Goal: Book appointment/travel/reservation

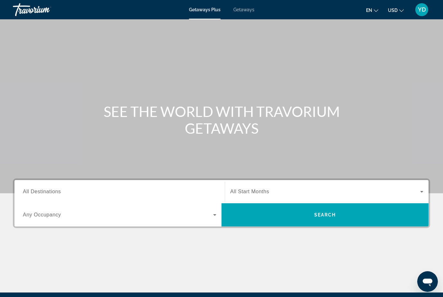
click at [249, 11] on span "Getaways" at bounding box center [244, 9] width 21 height 5
click at [39, 192] on span "All Destinations" at bounding box center [42, 191] width 38 height 5
click at [39, 192] on input "Destination All Destinations" at bounding box center [120, 192] width 194 height 8
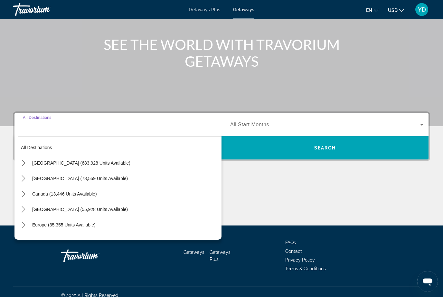
scroll to position [74, 0]
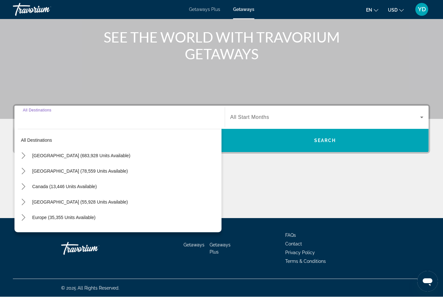
click at [37, 112] on div "Destination All Destinations" at bounding box center [120, 118] width 194 height 18
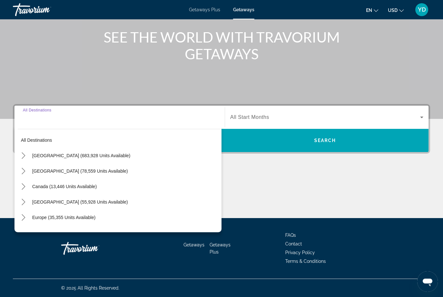
click at [35, 112] on div "Destination All Destinations" at bounding box center [120, 117] width 194 height 18
click at [40, 118] on input "Destination All Destinations" at bounding box center [120, 118] width 194 height 8
click at [41, 117] on input "Destination All Destinations" at bounding box center [120, 118] width 194 height 8
click at [43, 112] on div "Destination All Destinations" at bounding box center [120, 117] width 194 height 18
click at [45, 154] on span "[GEOGRAPHIC_DATA] (683,928 units available)" at bounding box center [81, 155] width 98 height 5
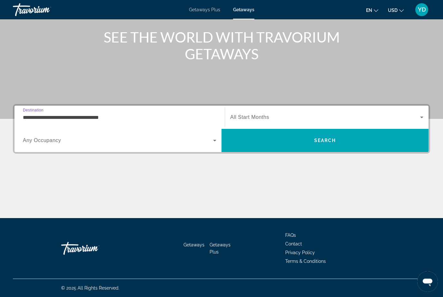
click at [38, 142] on span "Any Occupancy" at bounding box center [42, 140] width 38 height 5
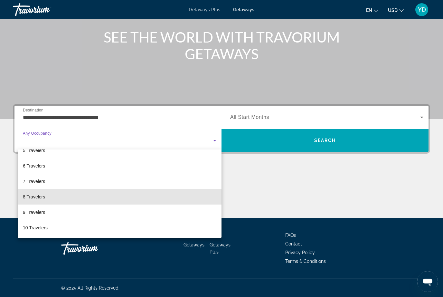
scroll to position [71, 0]
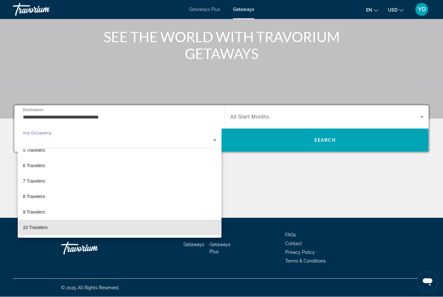
click at [35, 227] on span "10 Travelers" at bounding box center [35, 228] width 25 height 8
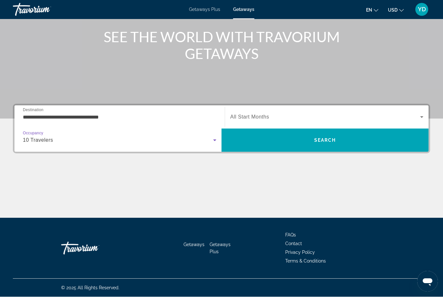
click at [142, 119] on input "**********" at bounding box center [120, 118] width 194 height 8
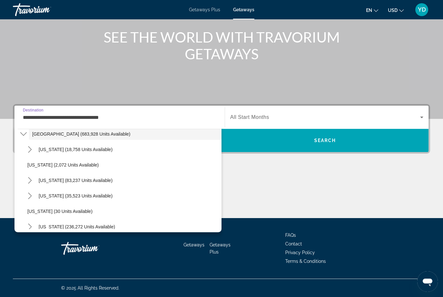
scroll to position [22, 0]
click at [111, 198] on span "Select destination: Colorado (35,523 units available)" at bounding box center [128, 194] width 186 height 15
type input "**********"
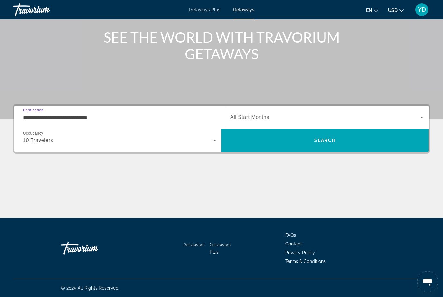
click at [419, 116] on icon "Search widget" at bounding box center [422, 117] width 8 height 8
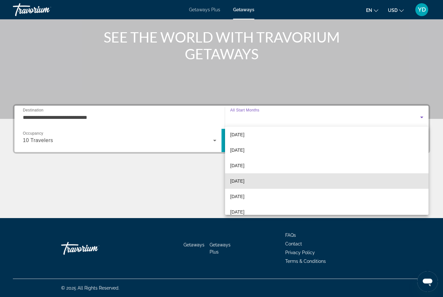
scroll to position [18, 0]
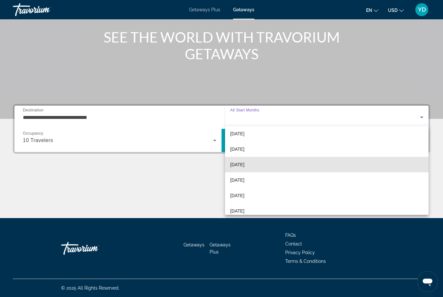
click at [276, 163] on mat-option "[DATE]" at bounding box center [327, 164] width 204 height 15
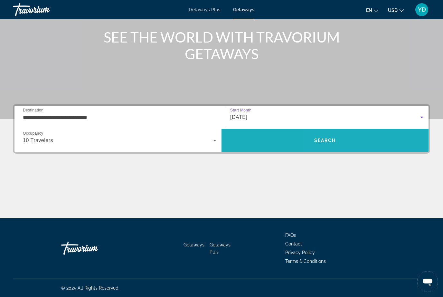
click at [357, 143] on span "Search" at bounding box center [325, 140] width 207 height 15
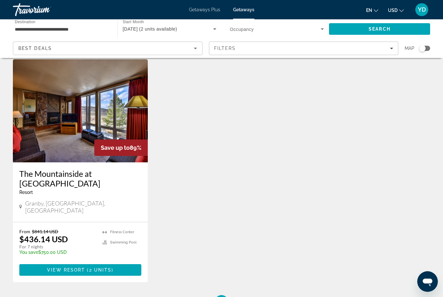
scroll to position [24, 0]
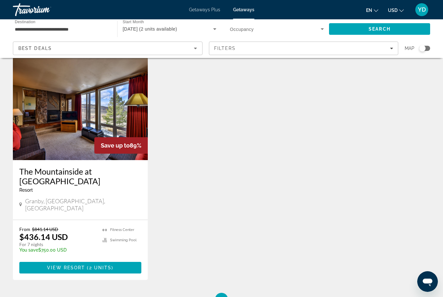
click at [55, 141] on img "Main content" at bounding box center [80, 108] width 135 height 103
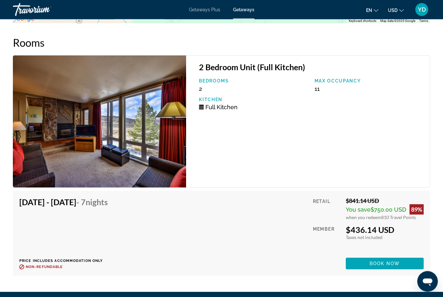
scroll to position [1484, 0]
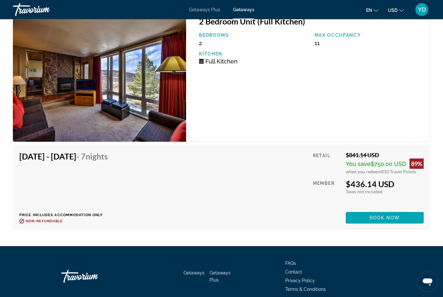
click at [44, 105] on img "Main content" at bounding box center [99, 76] width 173 height 132
click at [42, 105] on img "Main content" at bounding box center [99, 76] width 173 height 132
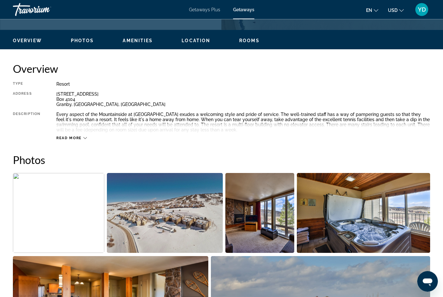
click at [405, 232] on img "Open full-screen image slider" at bounding box center [363, 213] width 133 height 80
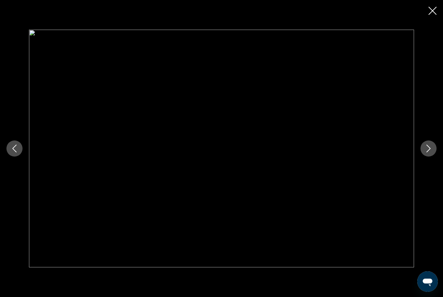
click at [433, 157] on button "Next image" at bounding box center [429, 148] width 16 height 16
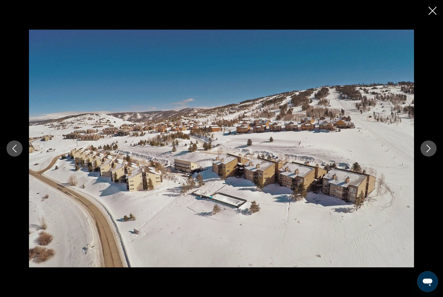
click at [431, 152] on icon "Next image" at bounding box center [429, 149] width 8 height 8
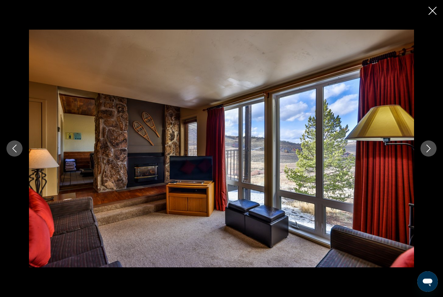
click at [429, 157] on button "Next image" at bounding box center [429, 148] width 16 height 16
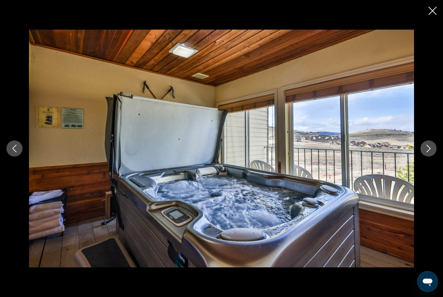
click at [433, 157] on button "Next image" at bounding box center [429, 148] width 16 height 16
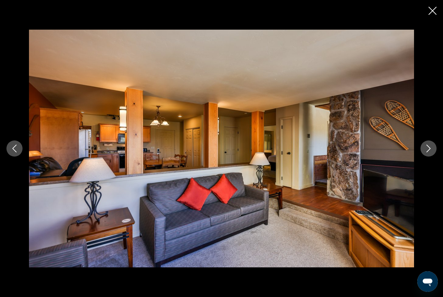
click at [432, 152] on icon "Next image" at bounding box center [429, 149] width 8 height 8
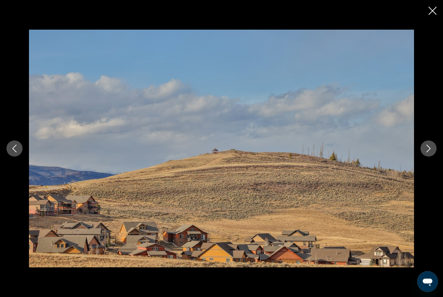
click at [432, 152] on icon "Next image" at bounding box center [429, 149] width 8 height 8
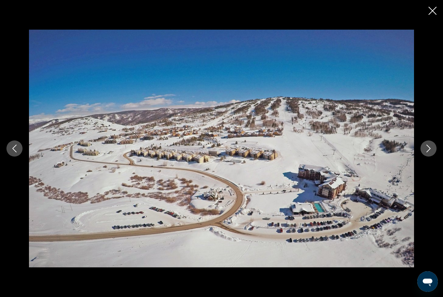
click at [432, 157] on button "Next image" at bounding box center [429, 148] width 16 height 16
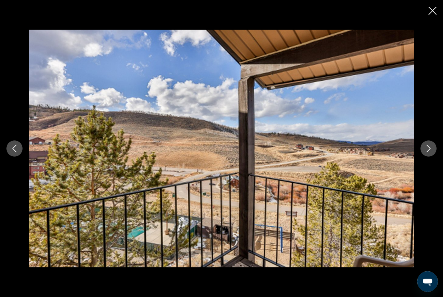
click at [430, 152] on icon "Next image" at bounding box center [429, 149] width 8 height 8
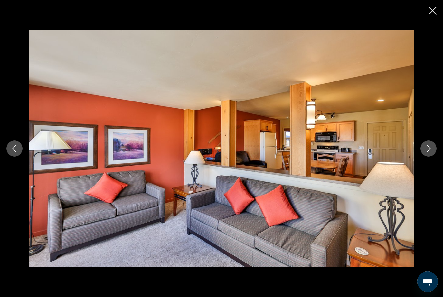
click at [427, 152] on icon "Next image" at bounding box center [429, 149] width 4 height 8
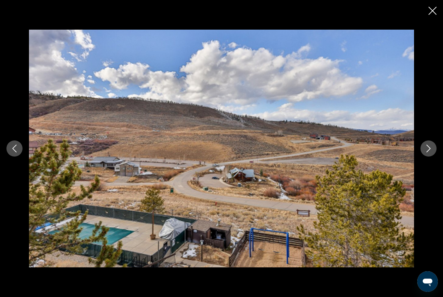
click at [428, 152] on icon "Next image" at bounding box center [429, 149] width 8 height 8
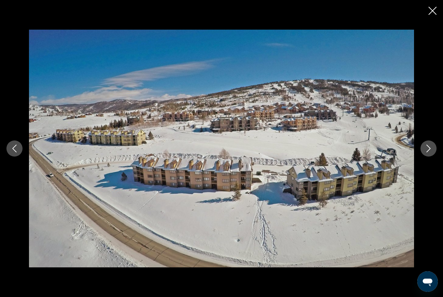
click at [427, 157] on button "Next image" at bounding box center [429, 148] width 16 height 16
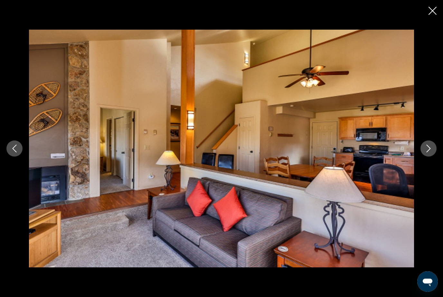
click at [428, 152] on icon "Next image" at bounding box center [429, 149] width 4 height 8
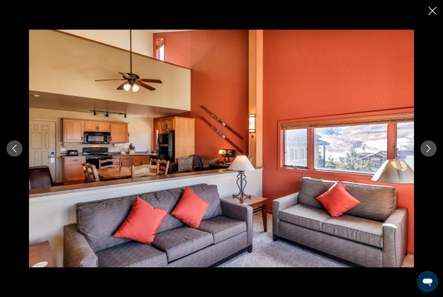
click at [430, 152] on icon "Next image" at bounding box center [429, 149] width 8 height 8
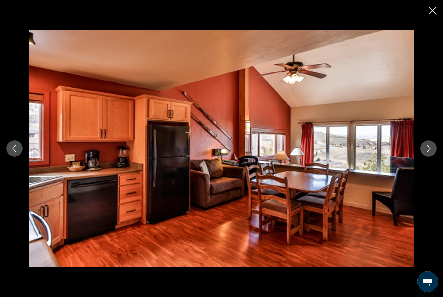
click at [425, 152] on icon "Next image" at bounding box center [429, 149] width 8 height 8
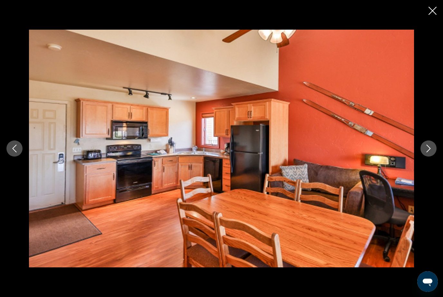
click at [428, 152] on icon "Next image" at bounding box center [429, 149] width 8 height 8
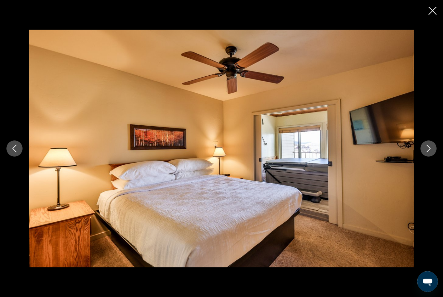
click at [428, 152] on icon "Next image" at bounding box center [429, 149] width 8 height 8
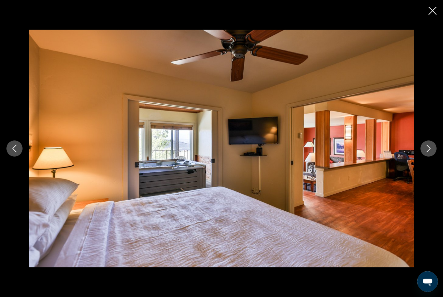
click at [429, 152] on icon "Next image" at bounding box center [429, 149] width 8 height 8
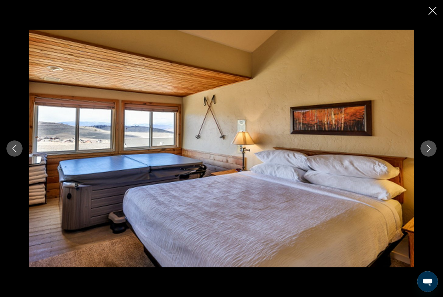
click at [430, 152] on icon "Next image" at bounding box center [429, 149] width 4 height 8
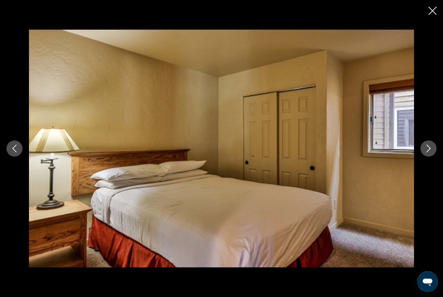
click at [427, 152] on icon "Next image" at bounding box center [429, 149] width 8 height 8
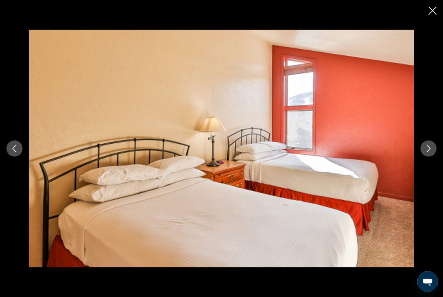
click at [434, 157] on button "Next image" at bounding box center [429, 148] width 16 height 16
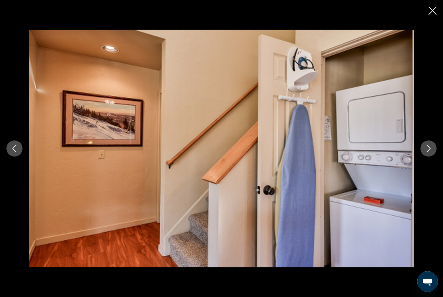
click at [431, 152] on icon "Next image" at bounding box center [429, 149] width 8 height 8
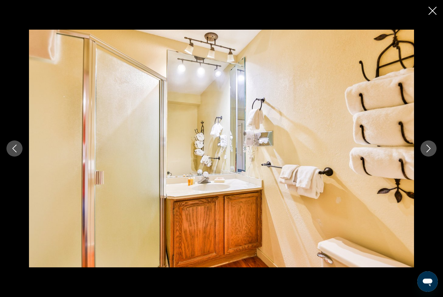
click at [426, 157] on button "Next image" at bounding box center [429, 148] width 16 height 16
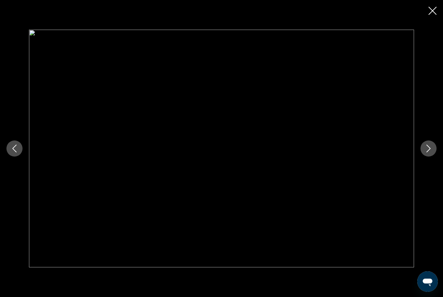
click at [429, 152] on icon "Next image" at bounding box center [429, 149] width 8 height 8
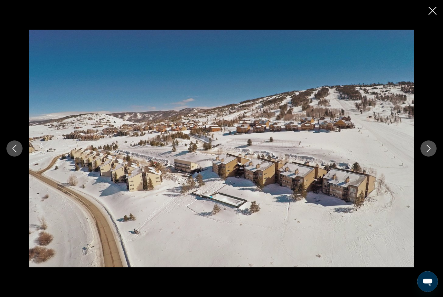
click at [432, 8] on icon "Close slideshow" at bounding box center [433, 11] width 8 height 8
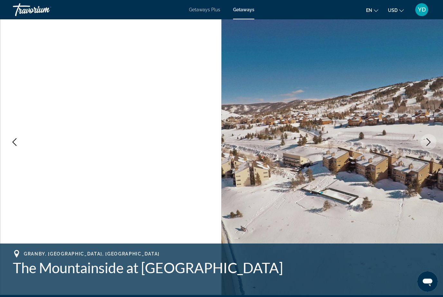
scroll to position [0, 0]
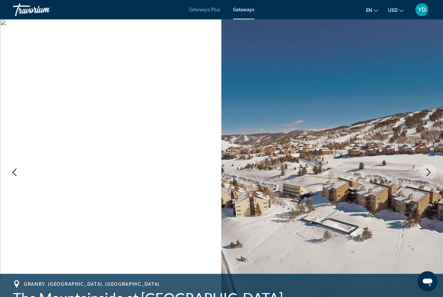
click at [209, 9] on span "Getaways Plus" at bounding box center [204, 9] width 31 height 5
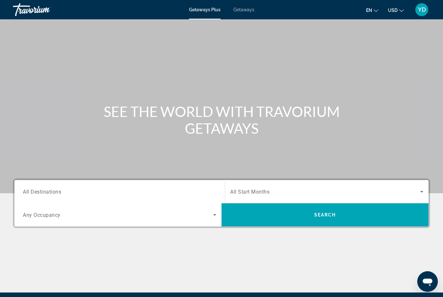
click at [68, 189] on input "Destination All Destinations" at bounding box center [120, 192] width 194 height 8
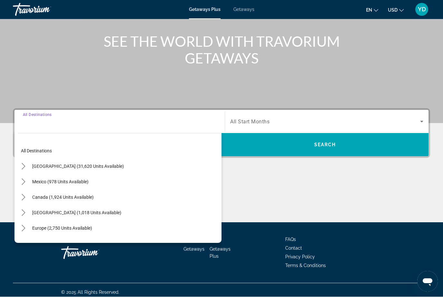
scroll to position [74, 0]
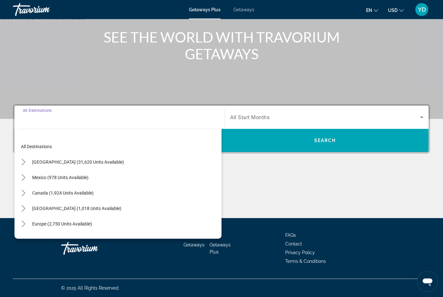
click at [79, 160] on span "[GEOGRAPHIC_DATA] (31,620 units available)" at bounding box center [78, 162] width 92 height 5
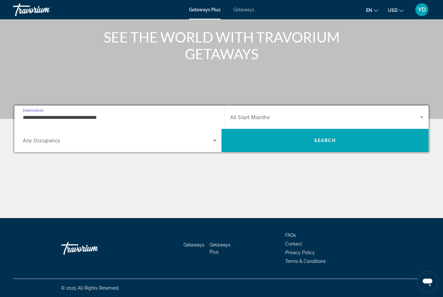
click at [40, 110] on span "Destination" at bounding box center [33, 110] width 21 height 5
click at [40, 114] on input "**********" at bounding box center [120, 118] width 194 height 8
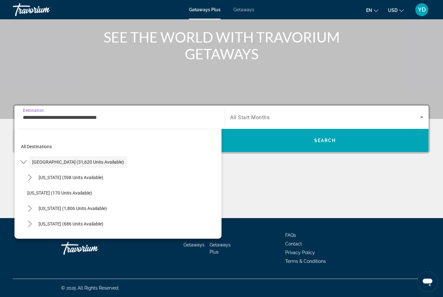
click at [45, 116] on input "**********" at bounding box center [120, 118] width 194 height 8
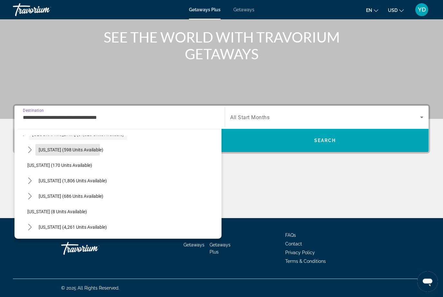
scroll to position [32, 0]
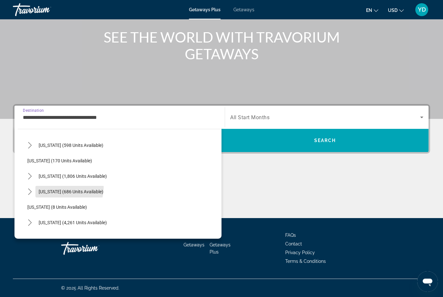
click at [59, 187] on span "Select destination: Colorado (686 units available)" at bounding box center [70, 191] width 71 height 15
type input "**********"
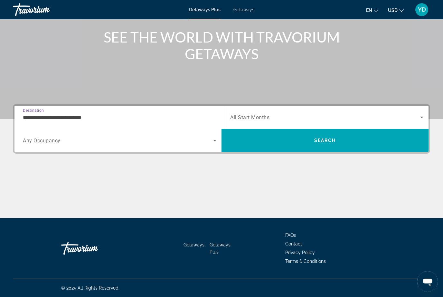
click at [44, 137] on span "Search widget" at bounding box center [118, 141] width 190 height 8
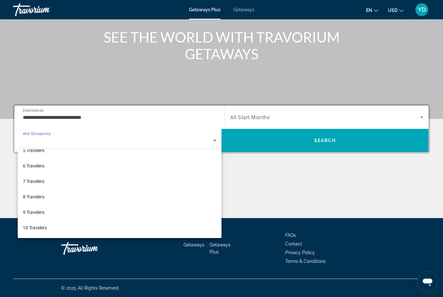
scroll to position [71, 0]
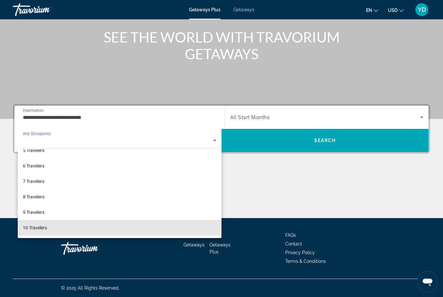
click at [42, 224] on span "10 Travelers" at bounding box center [35, 228] width 24 height 8
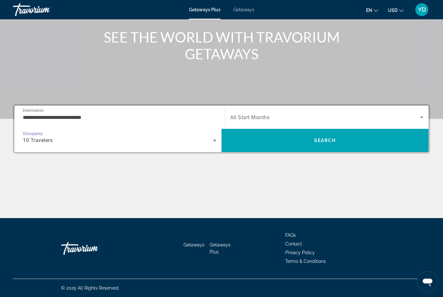
click at [338, 114] on span "Search widget" at bounding box center [325, 117] width 190 height 8
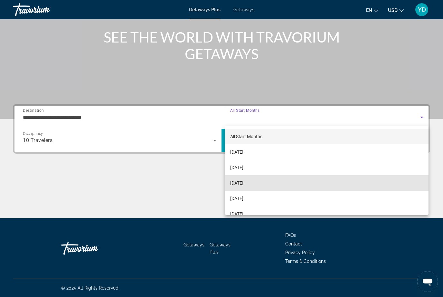
click at [288, 184] on mat-option "[DATE]" at bounding box center [327, 182] width 204 height 15
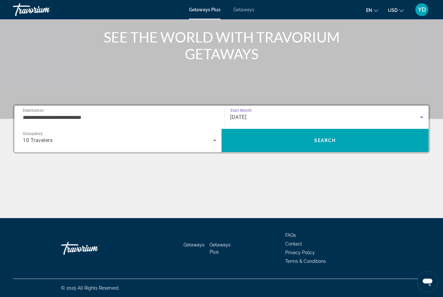
click at [369, 143] on span "Search" at bounding box center [325, 140] width 207 height 15
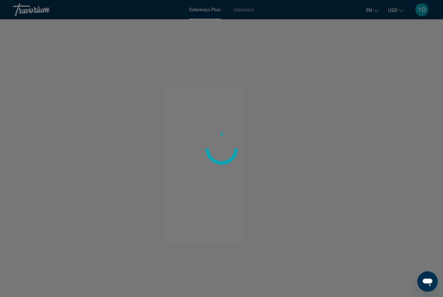
click at [49, 134] on div at bounding box center [221, 148] width 443 height 297
